Goal: Task Accomplishment & Management: Manage account settings

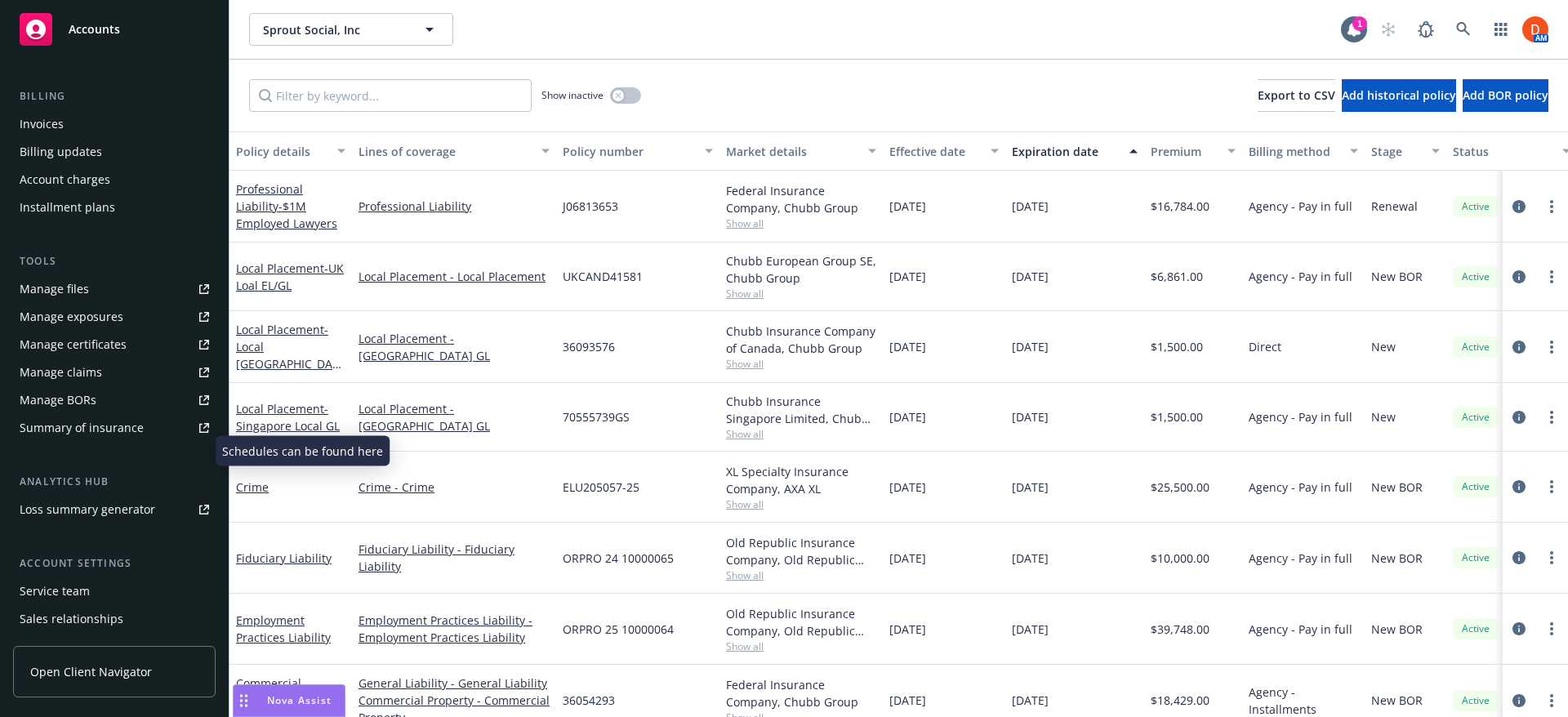
scroll to position [347, 0]
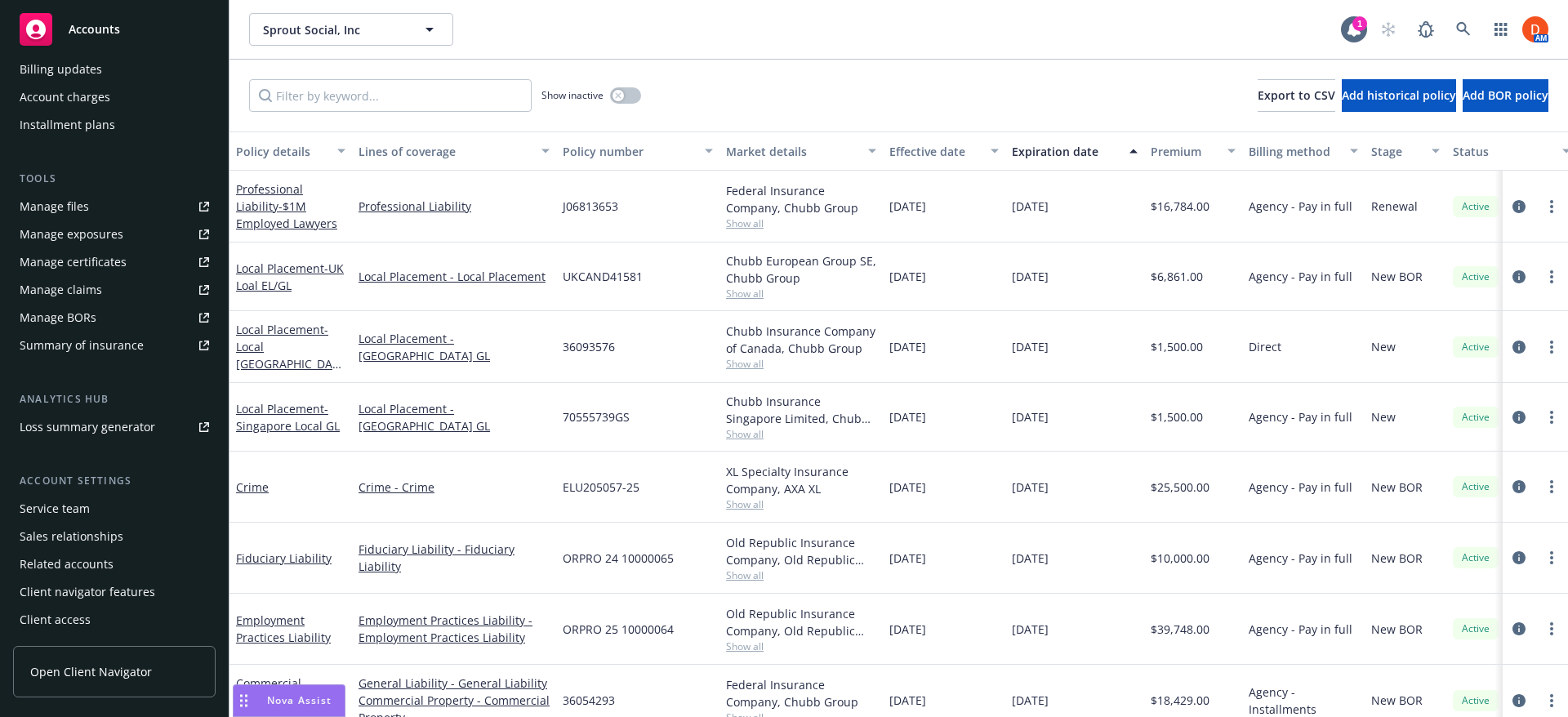
click at [138, 676] on span "Open Client Navigator" at bounding box center [91, 672] width 121 height 18
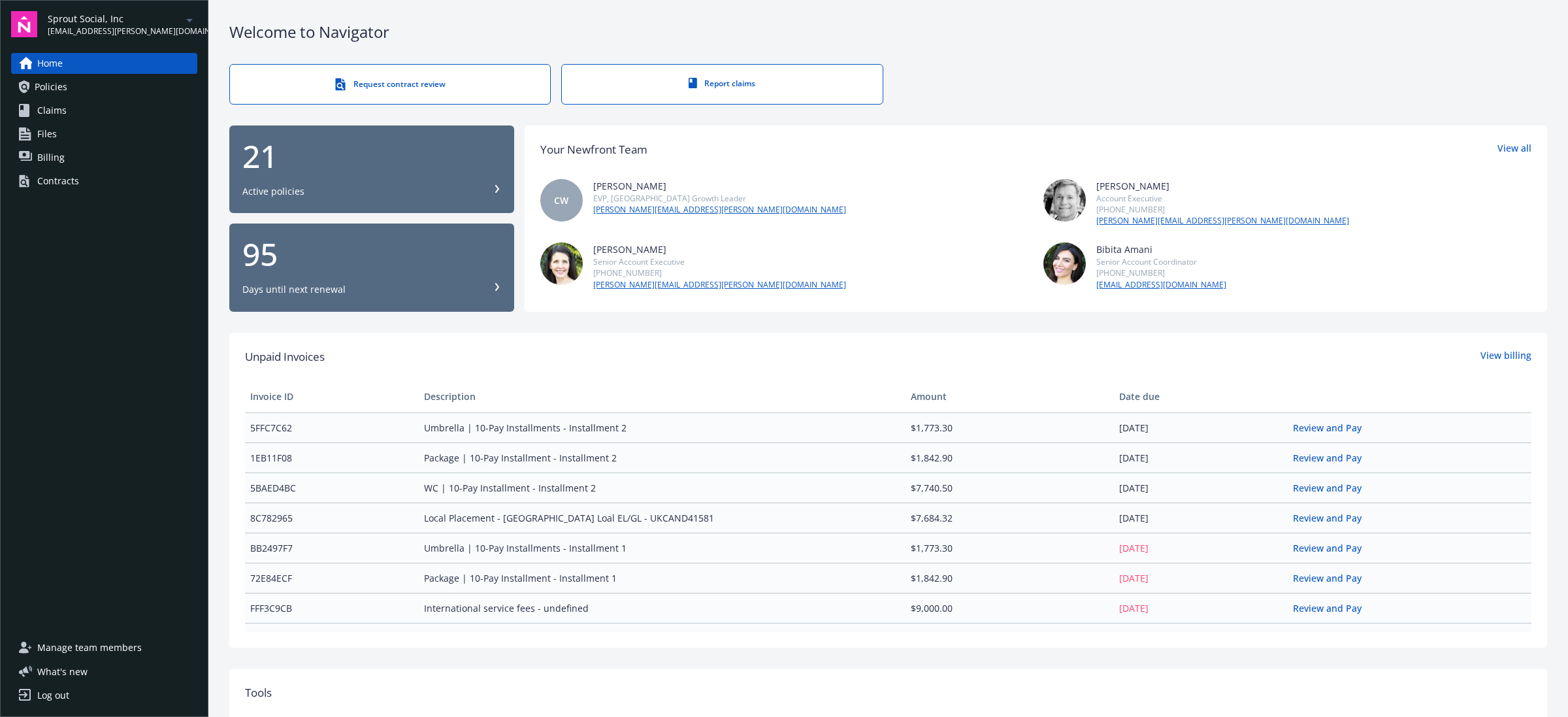
click at [106, 28] on span "[EMAIL_ADDRESS][PERSON_NAME][DOMAIN_NAME]" at bounding box center [114, 31] width 134 height 12
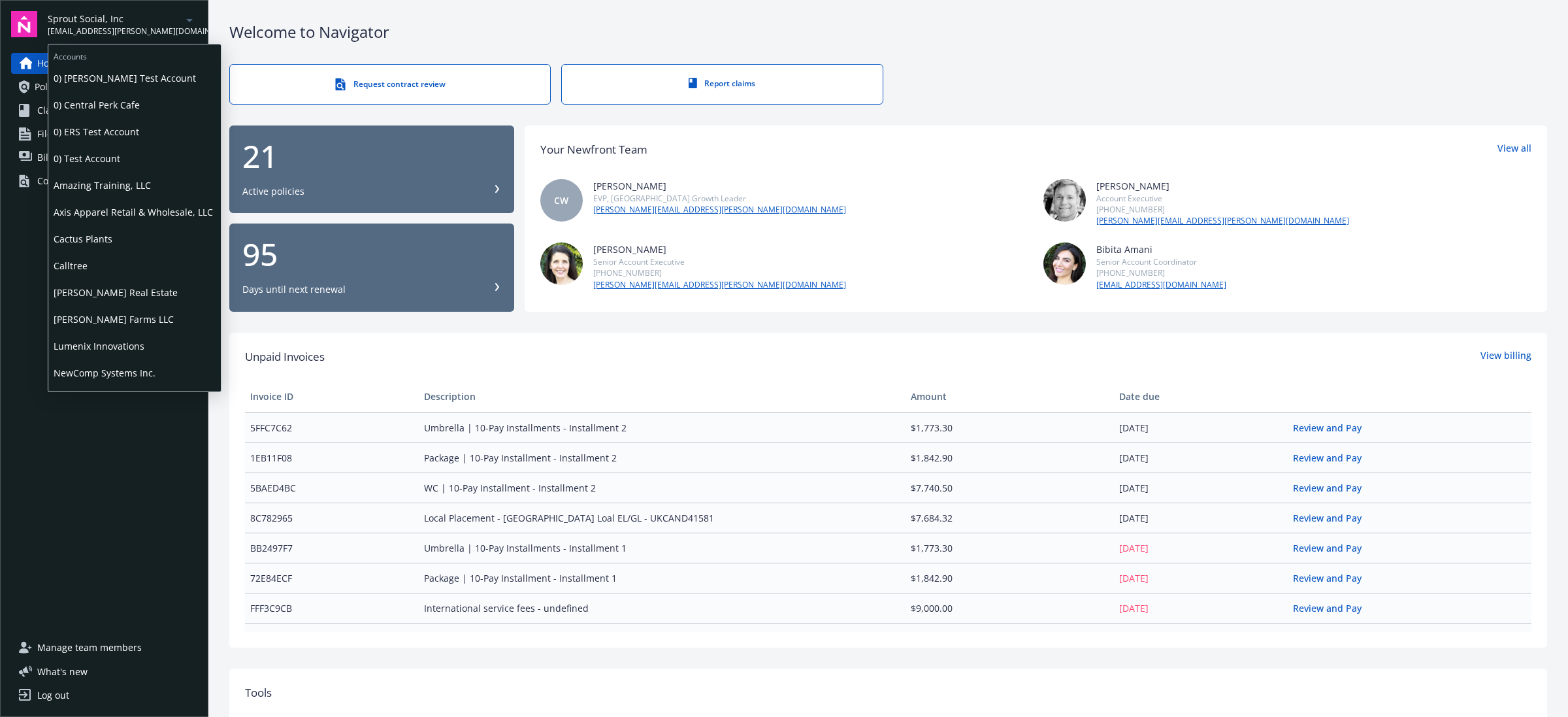
click at [132, 337] on span "Lumenix Innovations" at bounding box center [134, 346] width 162 height 27
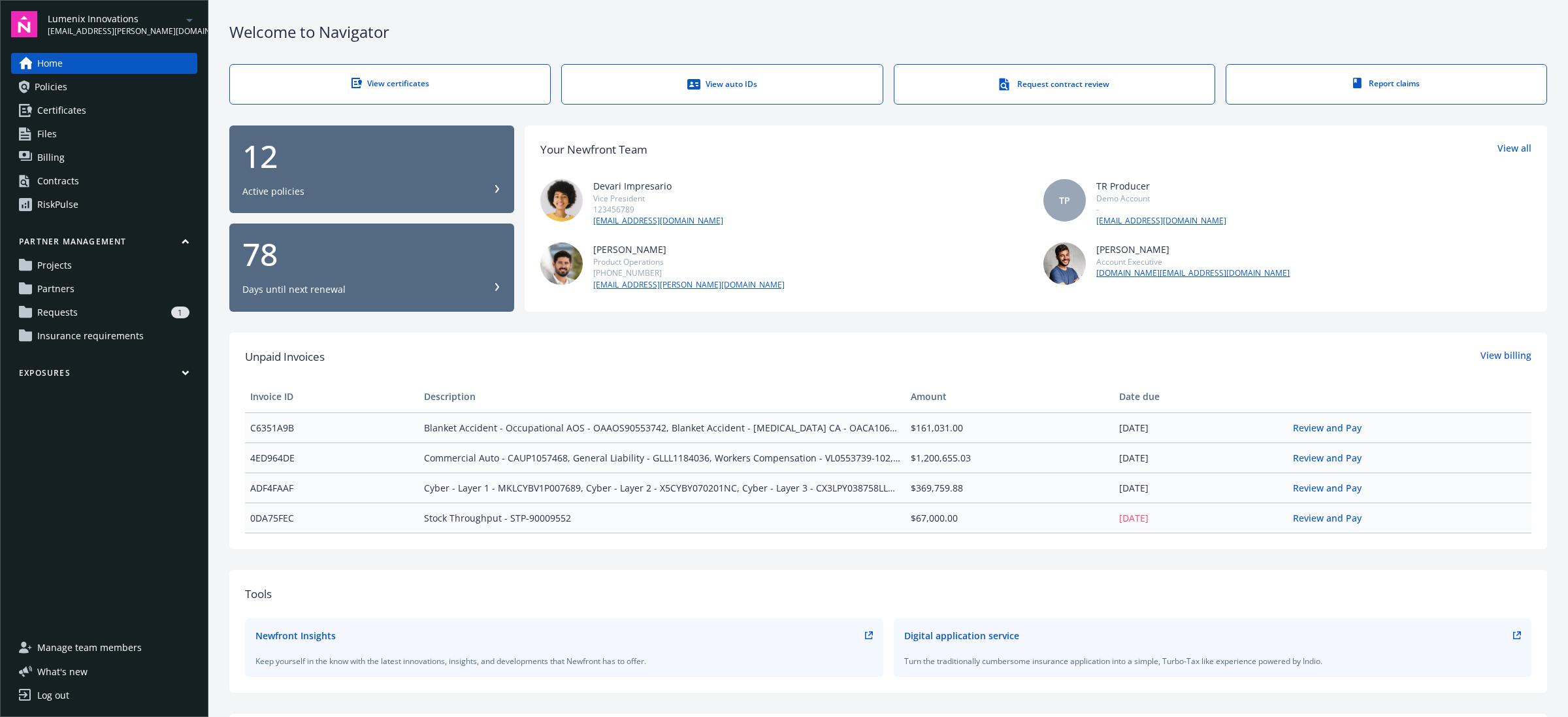
click at [132, 304] on link "Requests 1" at bounding box center [104, 312] width 186 height 21
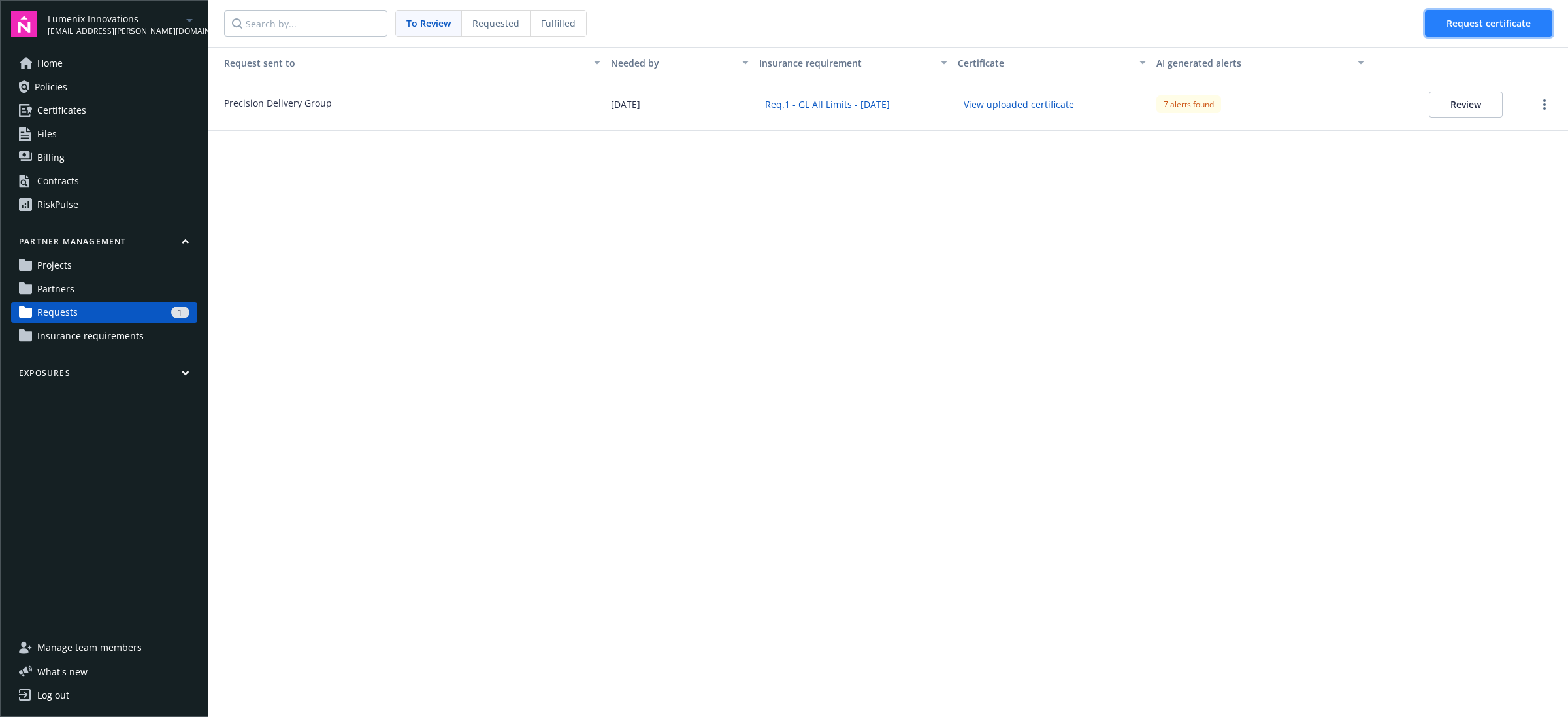
click at [1512, 30] on button "Request certificate" at bounding box center [1488, 23] width 128 height 26
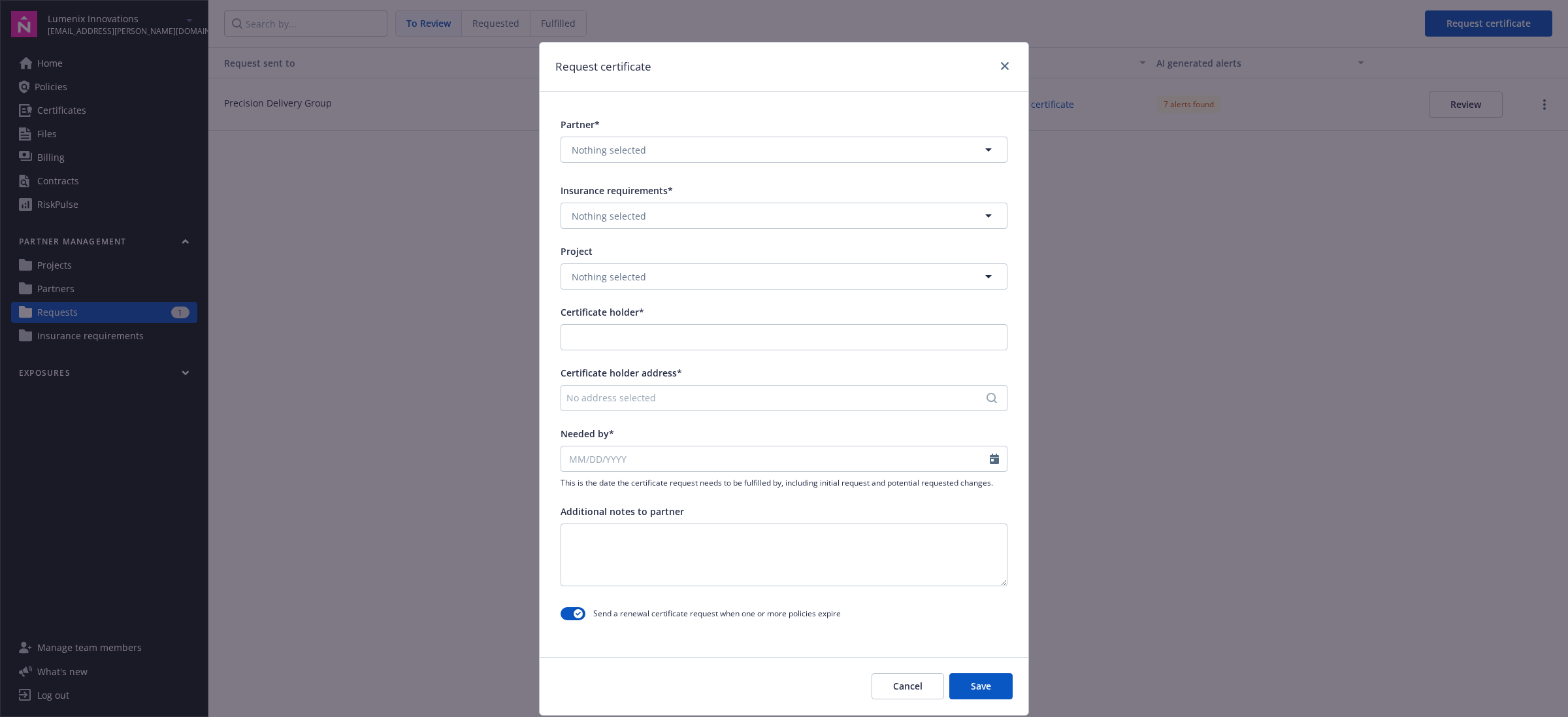
click at [665, 135] on div "Partner* Nothing selected" at bounding box center [784, 142] width 447 height 50
click at [663, 144] on button "Nothing selected" at bounding box center [784, 149] width 447 height 26
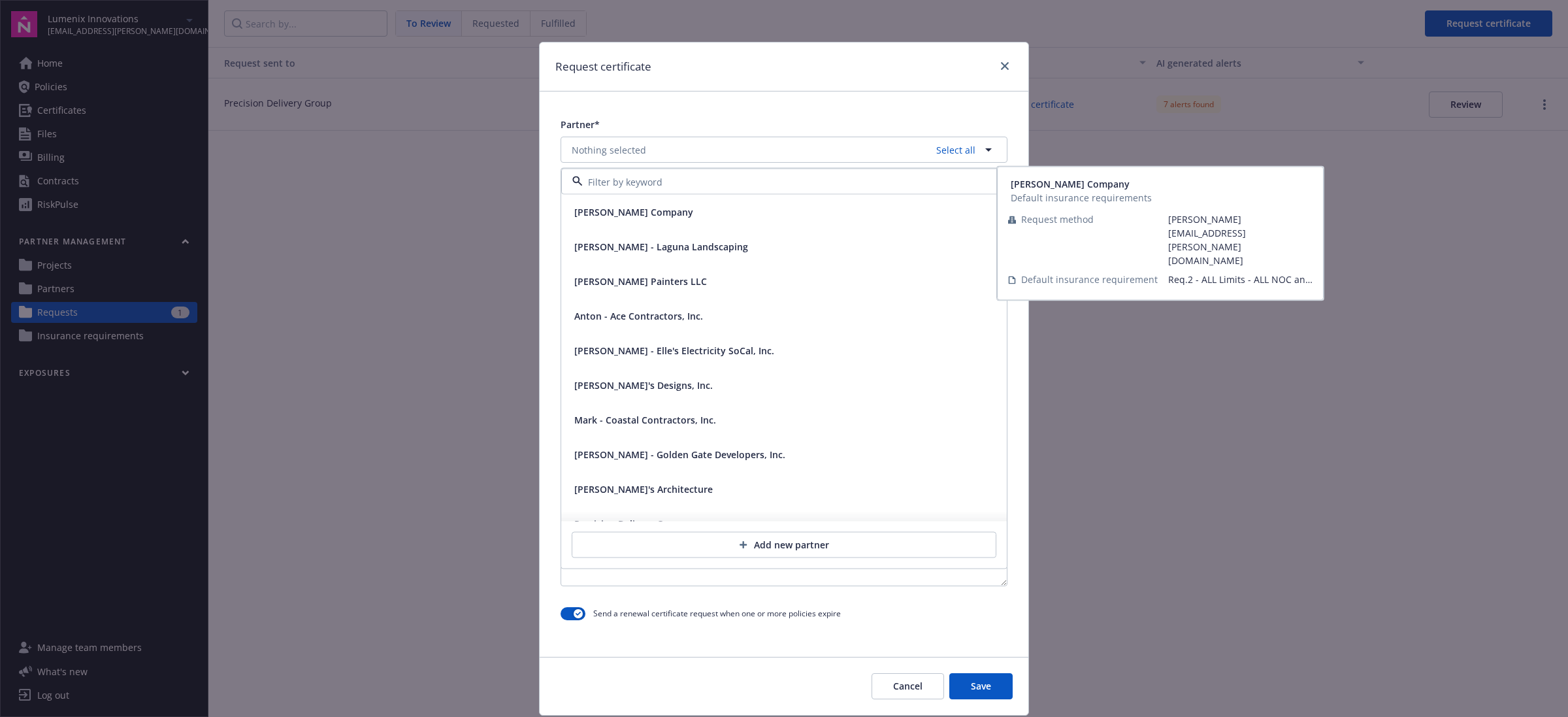
click at [657, 220] on div "[PERSON_NAME] Company" at bounding box center [633, 212] width 127 height 19
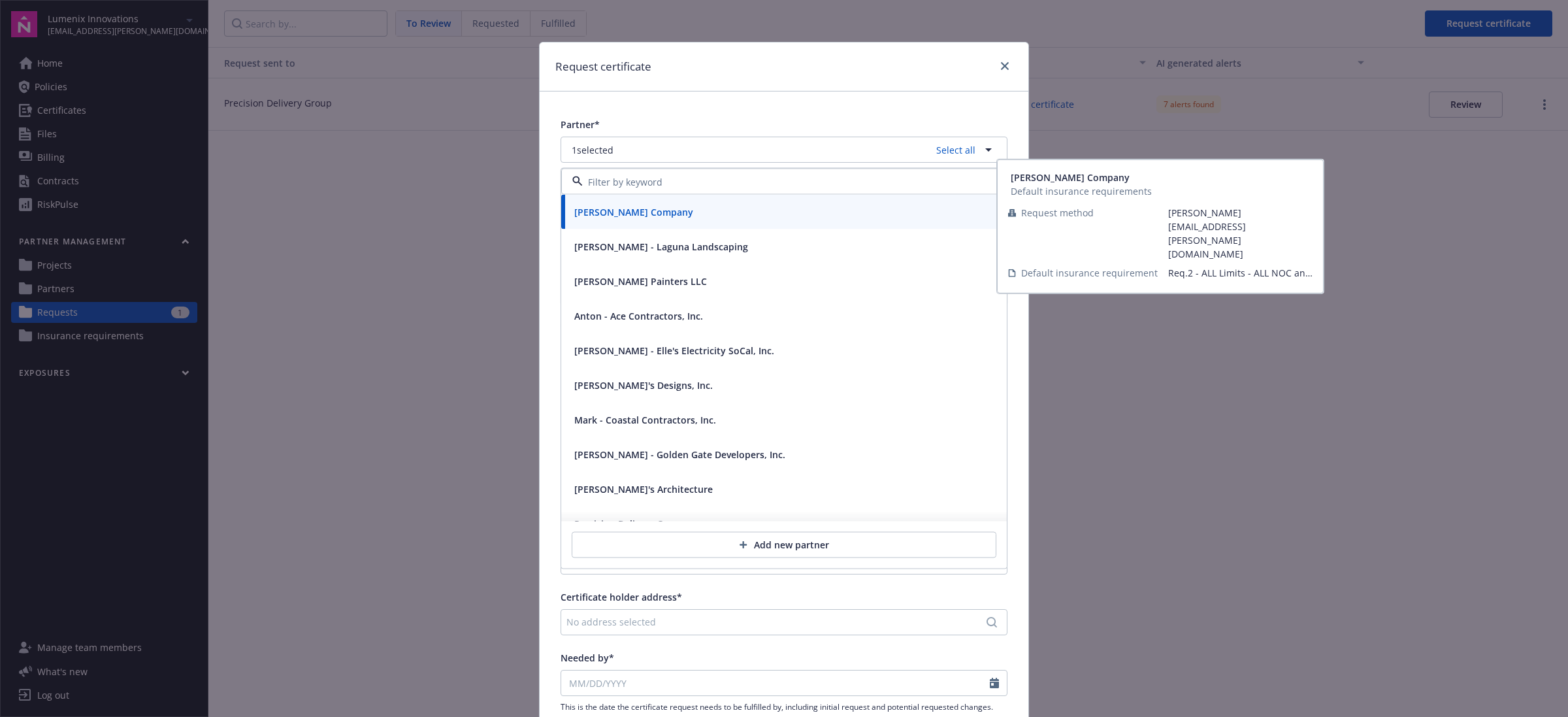
click at [811, 77] on div "Request certificate" at bounding box center [784, 67] width 488 height 49
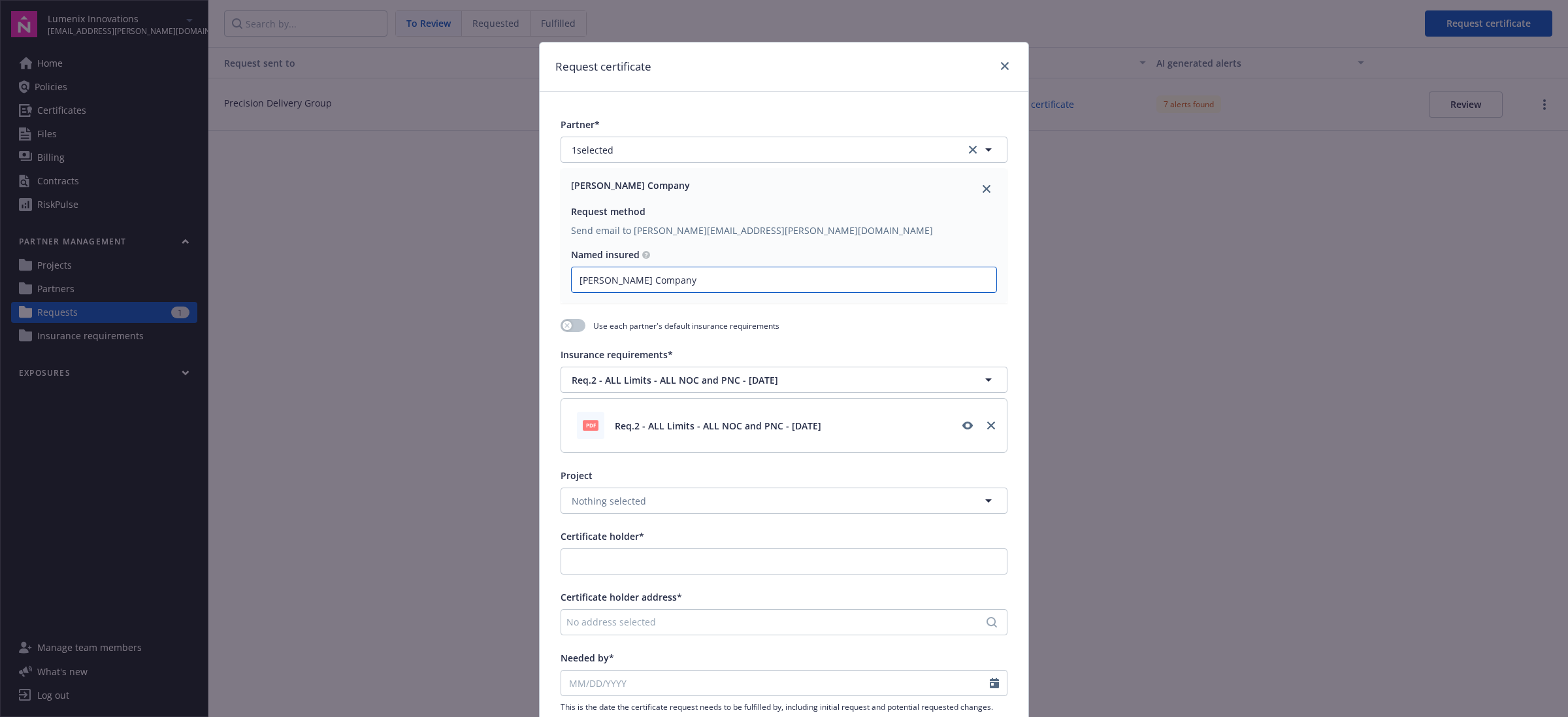
click at [717, 276] on input "[PERSON_NAME] Company" at bounding box center [784, 279] width 425 height 25
click at [1004, 67] on link "close" at bounding box center [1005, 66] width 16 height 16
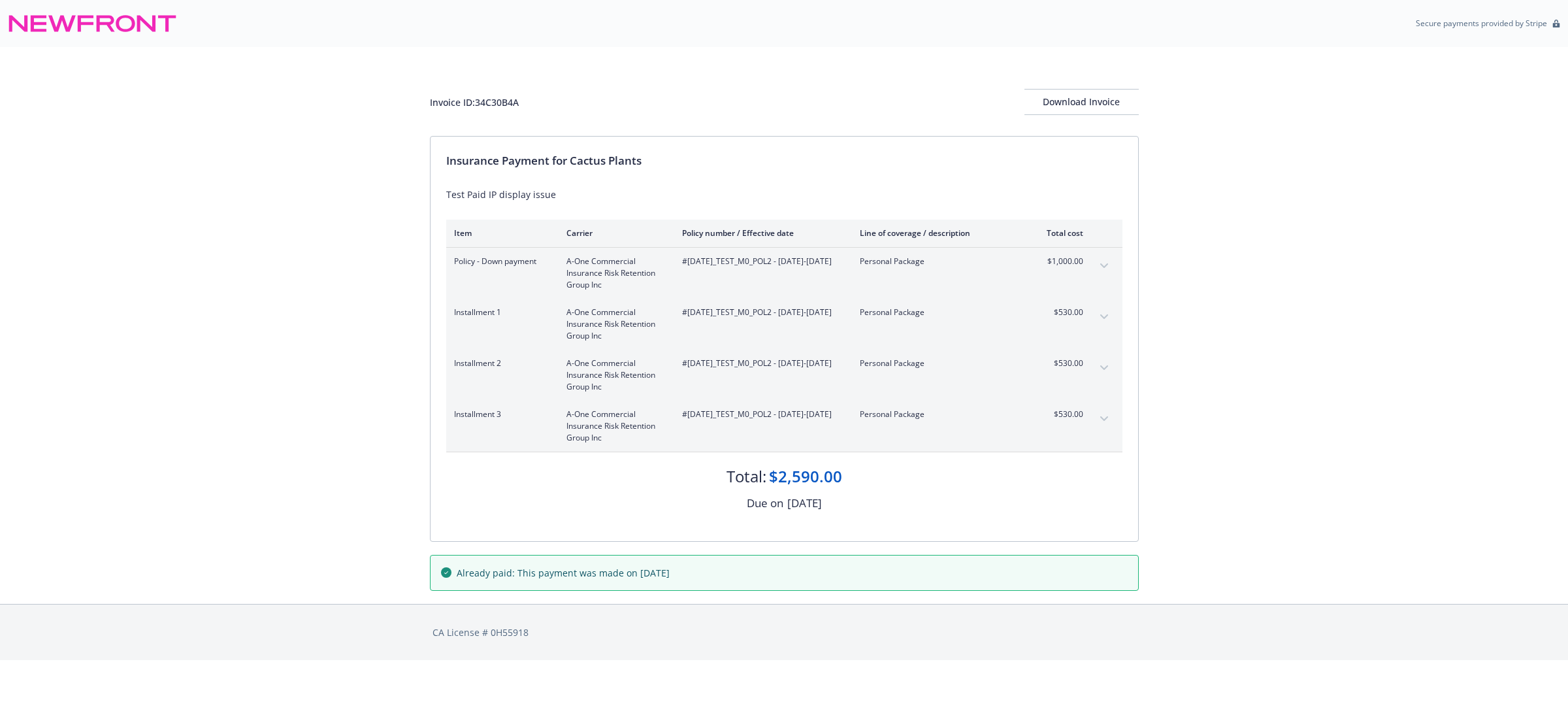
drag, startPoint x: 683, startPoint y: 259, endPoint x: 812, endPoint y: 275, distance: 130.0
click at [812, 267] on span "#[DATE]_TEST_M0_POL2 - [DATE]-[DATE]" at bounding box center [760, 261] width 157 height 12
copy span "#[DATE]_TEST_M0_POL2 - [DATE]-[DATE]"
